Goal: Task Accomplishment & Management: Complete application form

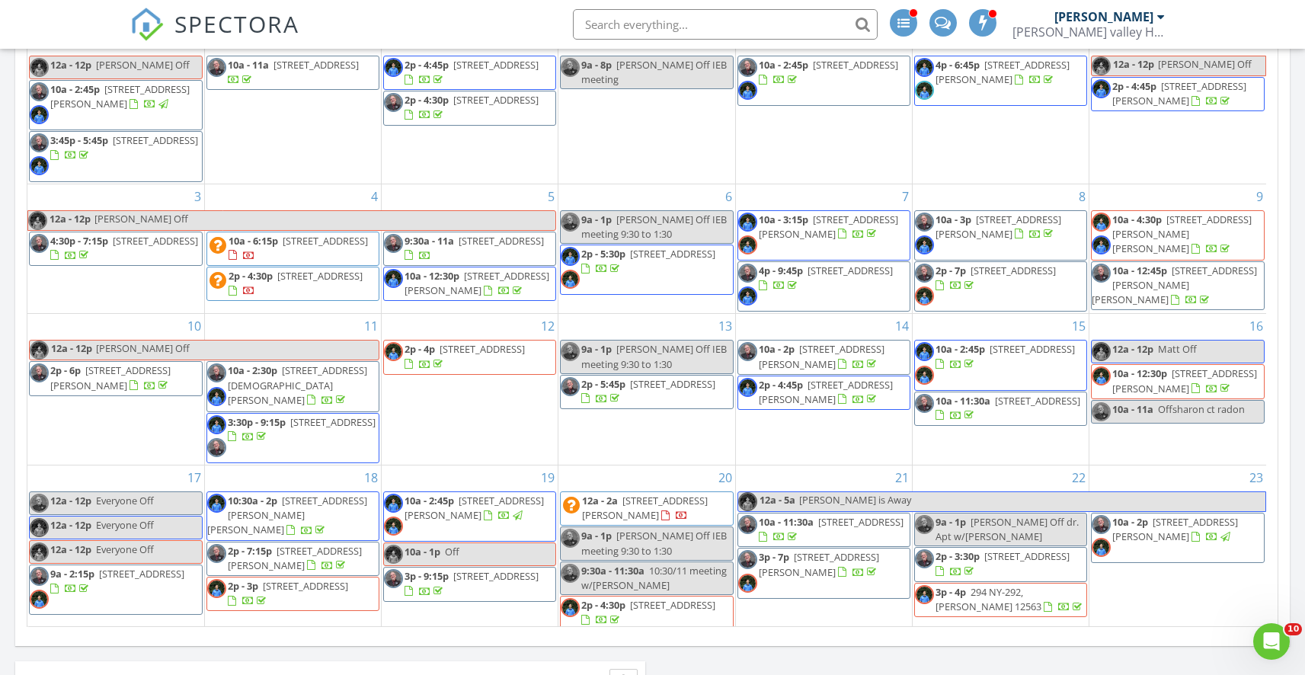
scroll to position [2096, 1329]
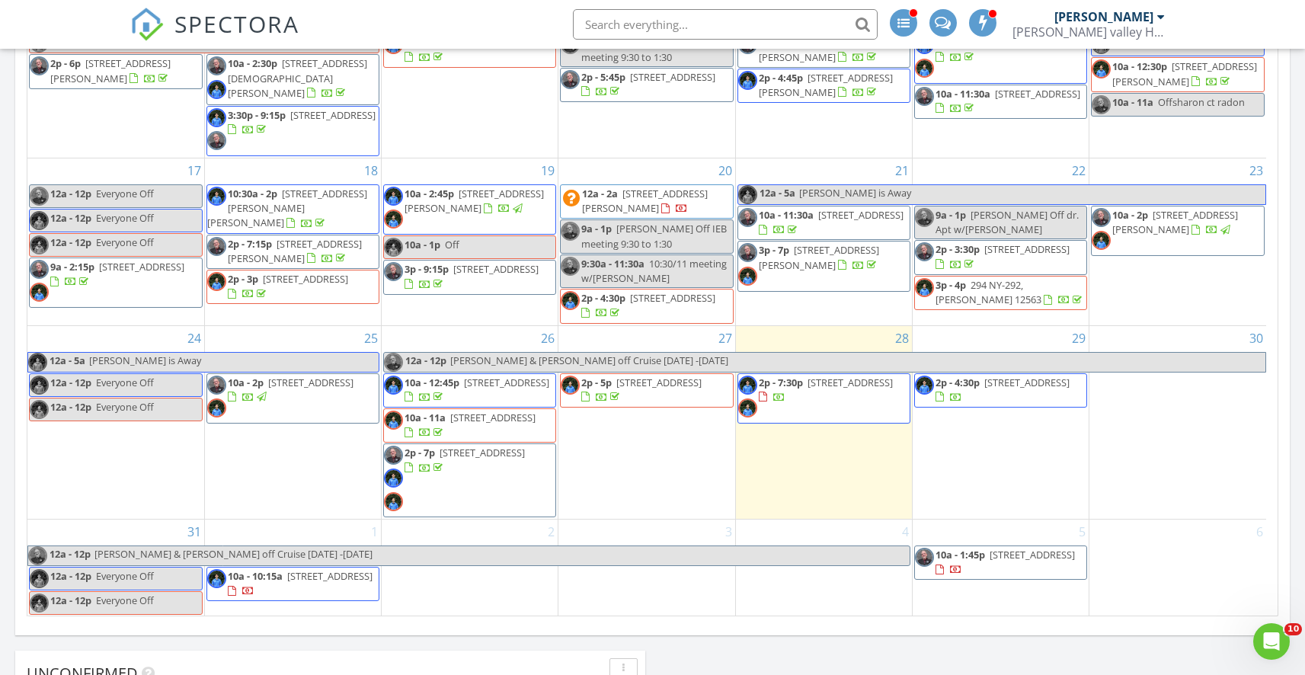
scroll to position [840, 0]
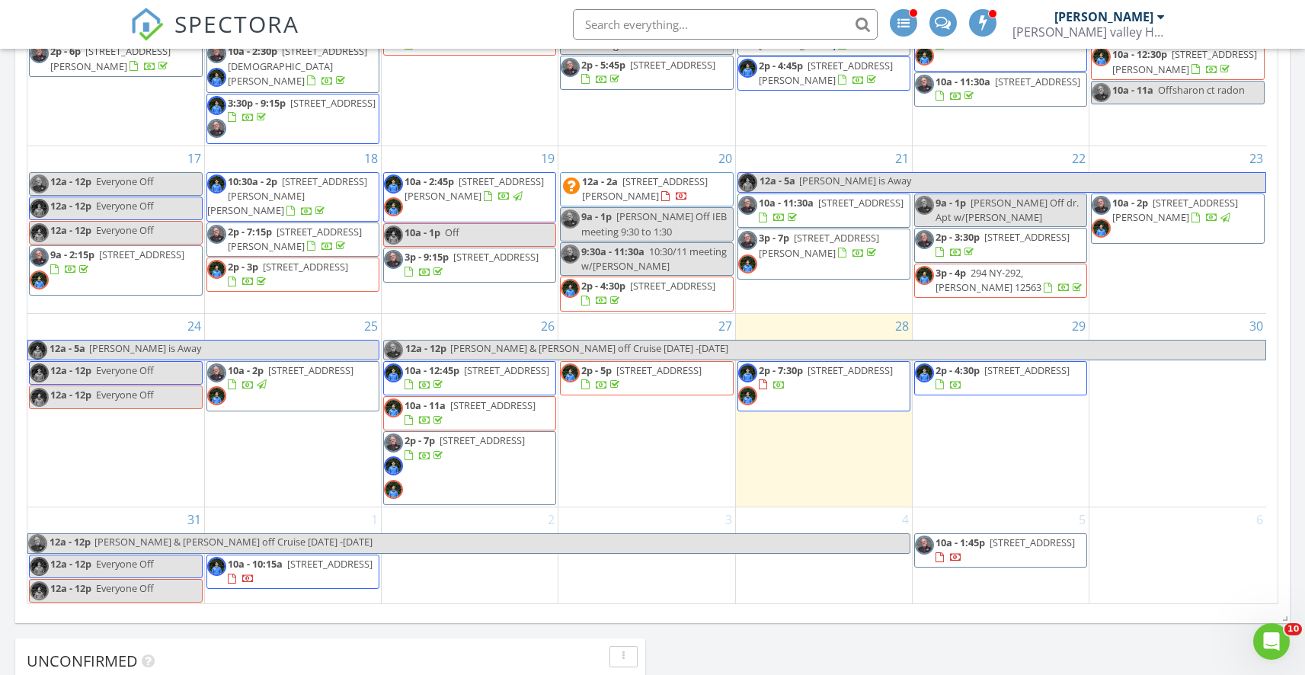
click at [1145, 417] on div "30" at bounding box center [1177, 410] width 177 height 193
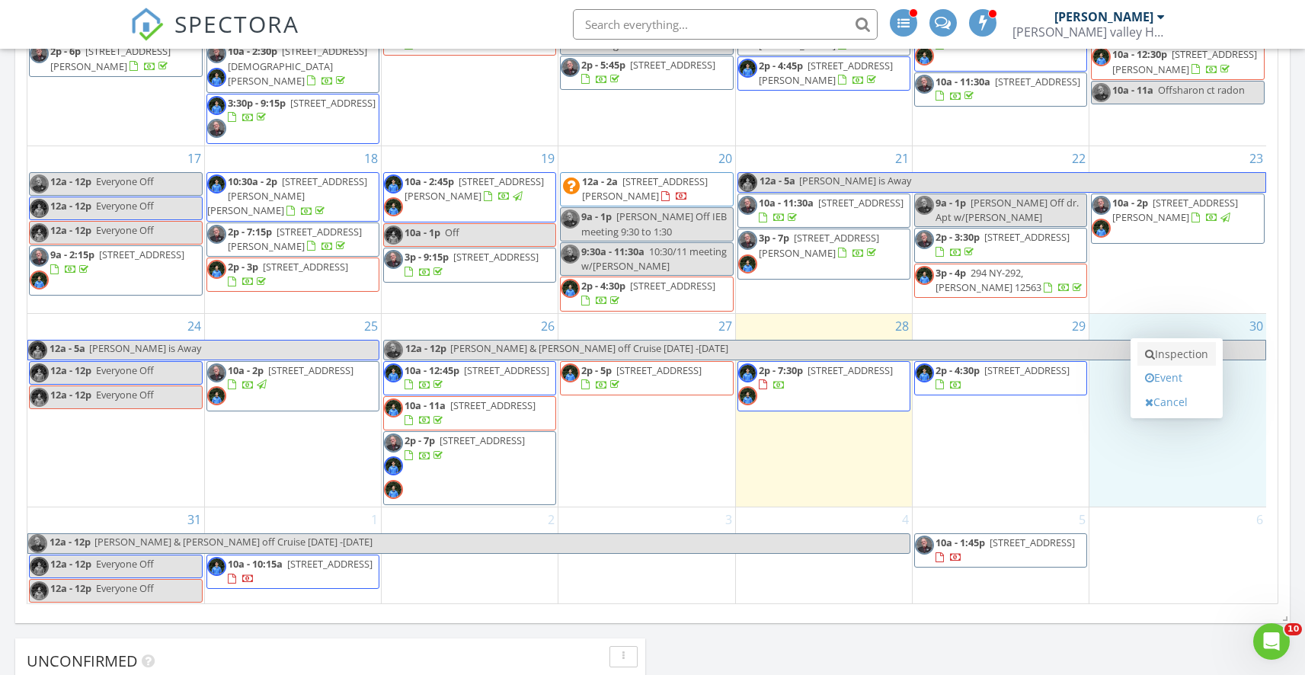
click at [1163, 357] on link "Inspection" at bounding box center [1176, 354] width 78 height 24
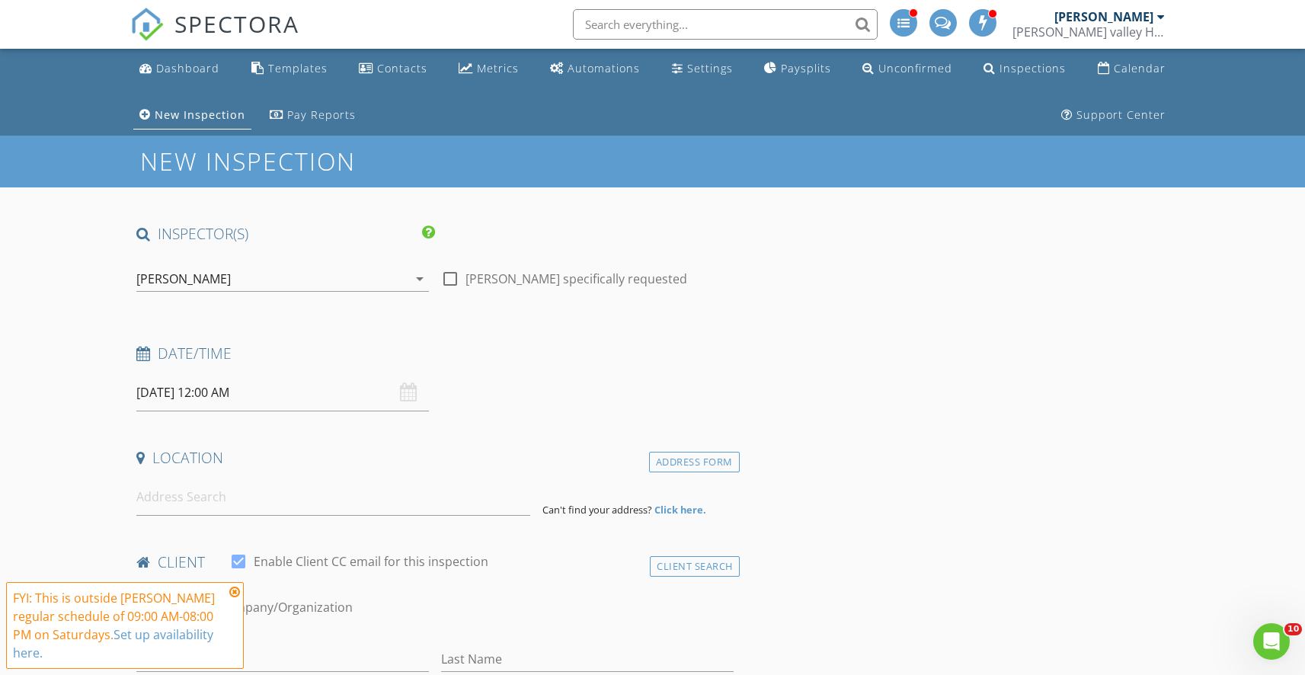
click at [237, 594] on icon at bounding box center [234, 592] width 11 height 12
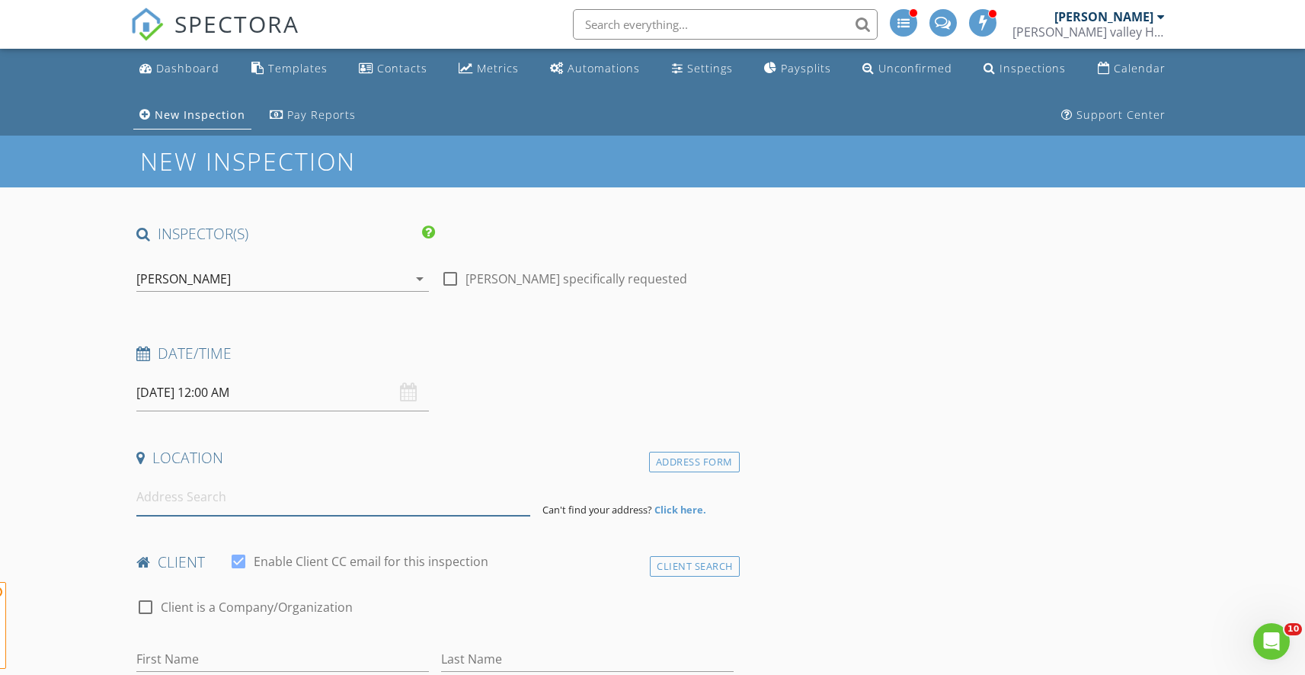
click at [201, 504] on input at bounding box center [333, 496] width 394 height 37
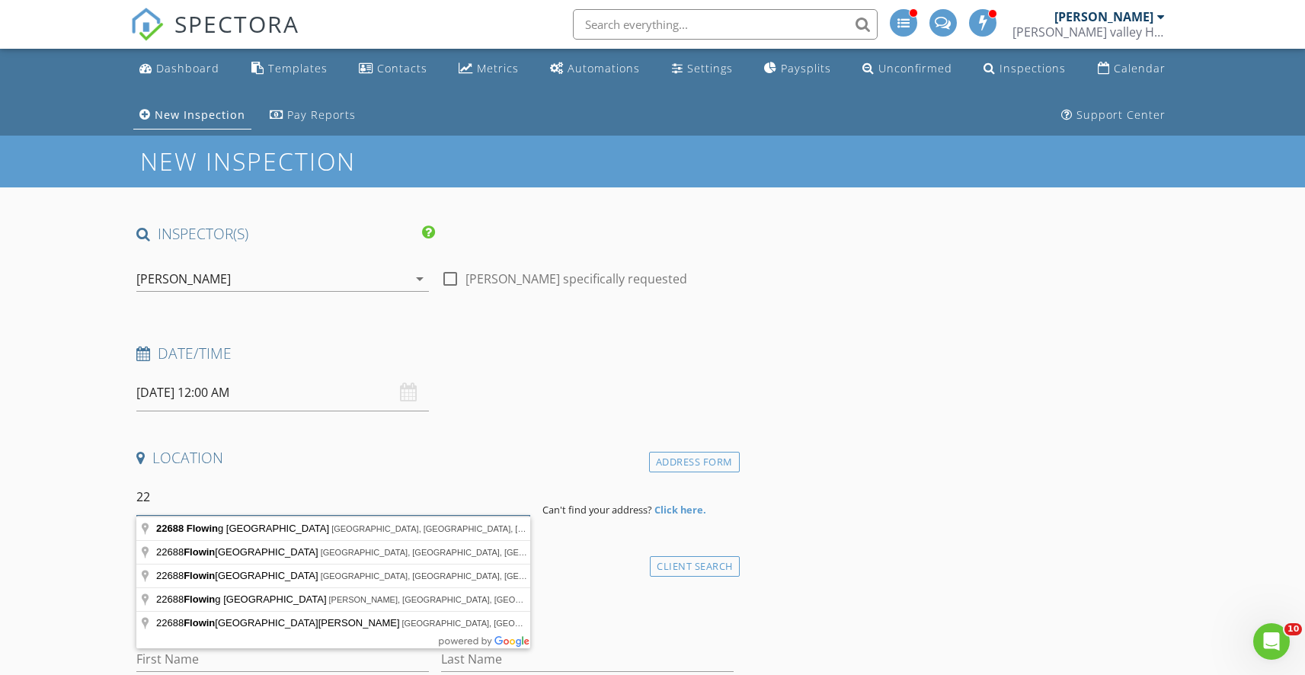
type input "2"
